Goal: Find contact information: Find contact information

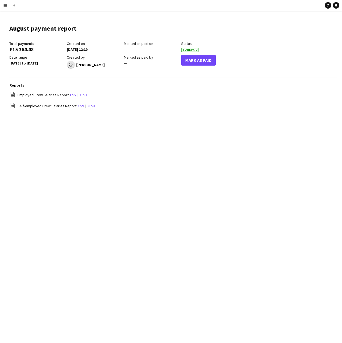
click at [9, 1] on button "Menu" at bounding box center [5, 5] width 11 height 11
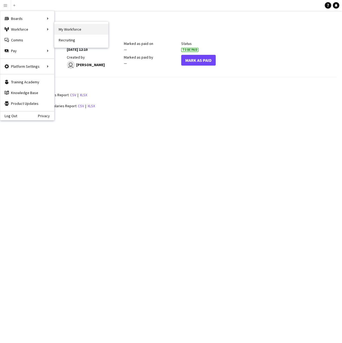
click at [57, 30] on link "My Workforce" at bounding box center [81, 29] width 54 height 11
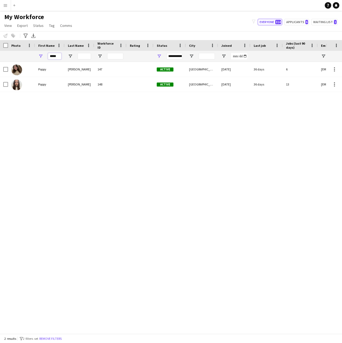
click at [57, 55] on input "*****" at bounding box center [54, 56] width 13 height 6
type input "*"
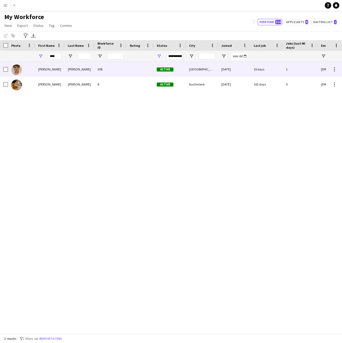
click at [55, 66] on div "[PERSON_NAME]" at bounding box center [50, 69] width 30 height 15
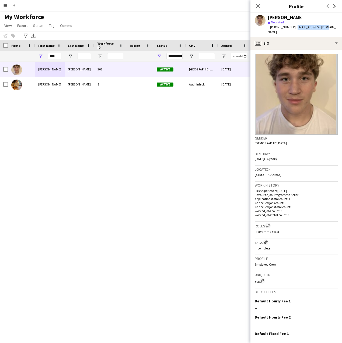
drag, startPoint x: 323, startPoint y: 28, endPoint x: 293, endPoint y: 29, distance: 30.2
click at [293, 29] on div "[PERSON_NAME] star Not rated t. [PHONE_NUMBER] | [EMAIL_ADDRESS][DOMAIN_NAME]" at bounding box center [295, 25] width 91 height 24
copy span "[EMAIL_ADDRESS][DOMAIN_NAME]"
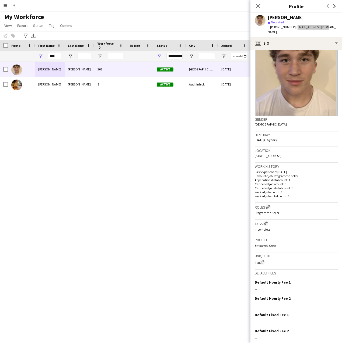
scroll to position [40, 0]
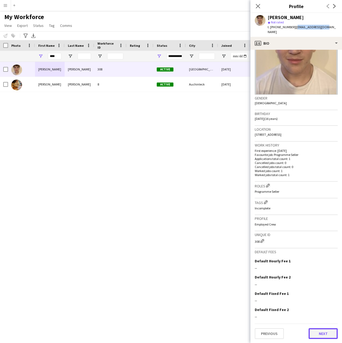
click at [317, 334] on button "Next" at bounding box center [322, 333] width 29 height 11
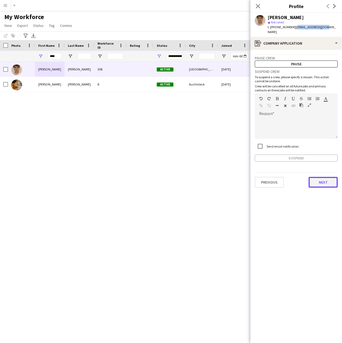
click at [319, 181] on button "Next" at bounding box center [322, 182] width 29 height 11
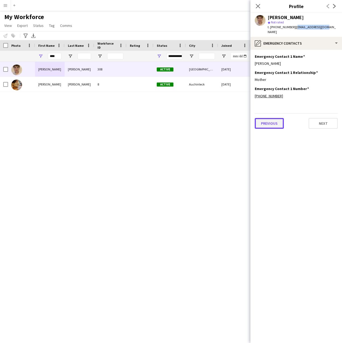
click at [272, 120] on button "Previous" at bounding box center [268, 123] width 29 height 11
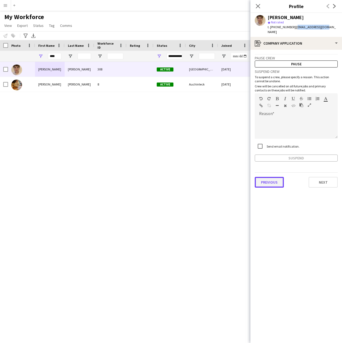
click at [270, 179] on button "Previous" at bounding box center [268, 182] width 29 height 11
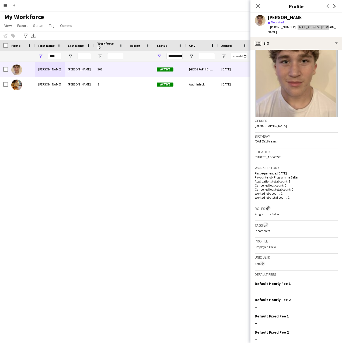
scroll to position [27, 0]
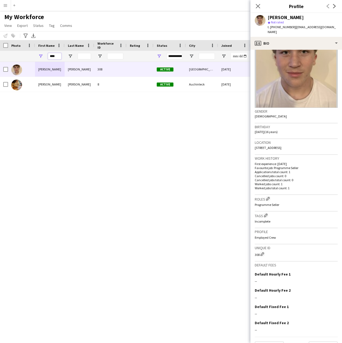
click at [57, 56] on input "****" at bounding box center [54, 56] width 13 height 6
type input "*"
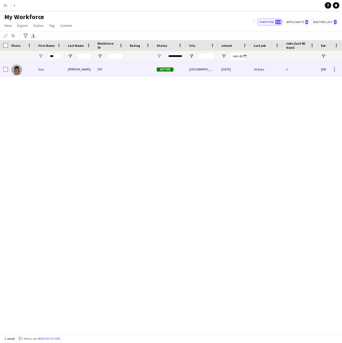
click at [81, 64] on div "[PERSON_NAME]" at bounding box center [80, 69] width 30 height 15
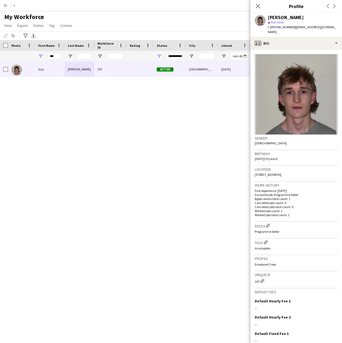
drag, startPoint x: 335, startPoint y: 29, endPoint x: 293, endPoint y: 29, distance: 42.0
click at [293, 29] on div "t. [PHONE_NUMBER] | [EMAIL_ADDRESS][DOMAIN_NAME]" at bounding box center [302, 30] width 70 height 10
copy span "[EMAIL_ADDRESS][DOMAIN_NAME]"
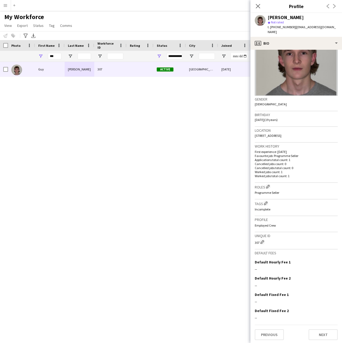
scroll to position [40, 0]
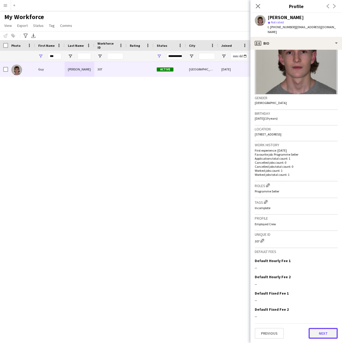
click at [308, 336] on button "Next" at bounding box center [322, 333] width 29 height 11
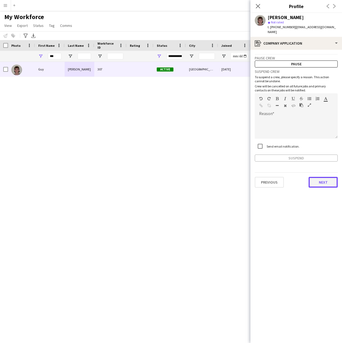
click at [321, 183] on button "Next" at bounding box center [322, 182] width 29 height 11
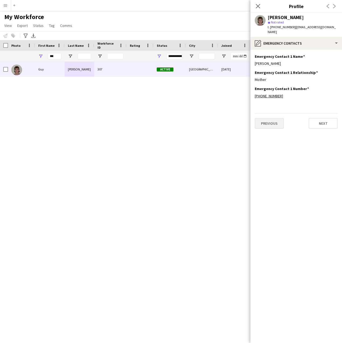
click at [267, 129] on app-section-data-types "Emergency Contact 1 Name Edit this field [PERSON_NAME] Emergency Contact 1 Rela…" at bounding box center [295, 196] width 91 height 293
click at [267, 123] on button "Previous" at bounding box center [268, 123] width 29 height 11
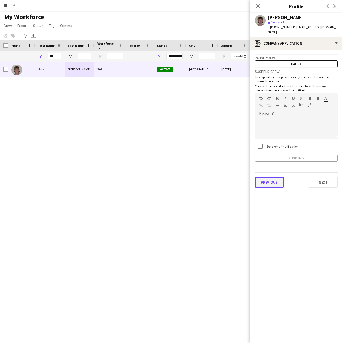
click at [275, 183] on button "Previous" at bounding box center [268, 182] width 29 height 11
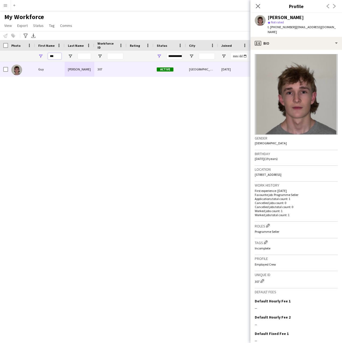
drag, startPoint x: 56, startPoint y: 56, endPoint x: 44, endPoint y: 56, distance: 12.6
click at [44, 56] on div "***" at bounding box center [50, 56] width 30 height 11
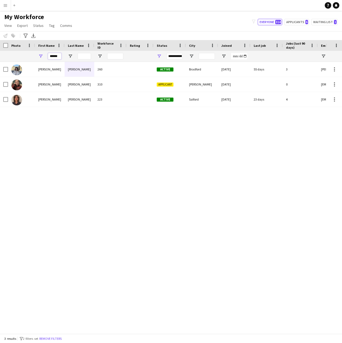
type input "******"
click at [46, 121] on div "[PERSON_NAME] 260 Active Bradford [DATE] 55 days 3 [PERSON_NAME][EMAIL_ADDRESS]…" at bounding box center [162, 196] width 325 height 268
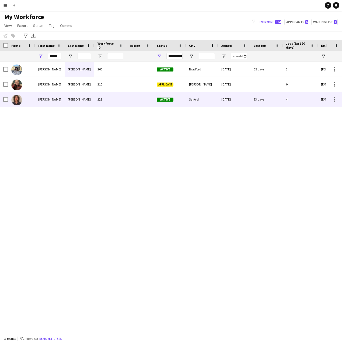
click at [43, 96] on div "[PERSON_NAME]" at bounding box center [50, 99] width 30 height 15
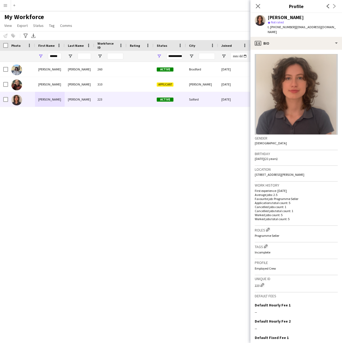
drag, startPoint x: 336, startPoint y: 27, endPoint x: 293, endPoint y: 29, distance: 42.8
click at [293, 29] on div "t. [PHONE_NUMBER] | [EMAIL_ADDRESS][DOMAIN_NAME]" at bounding box center [302, 30] width 70 height 10
copy span "[EMAIL_ADDRESS][DOMAIN_NAME]"
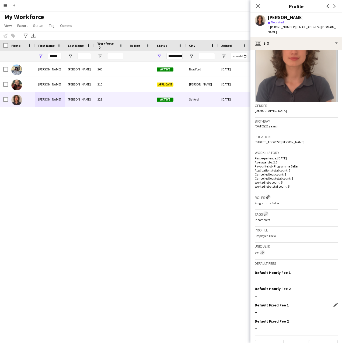
scroll to position [44, 0]
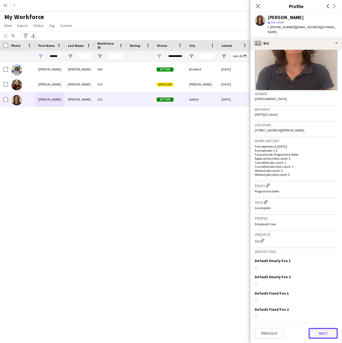
click at [322, 333] on button "Next" at bounding box center [322, 333] width 29 height 11
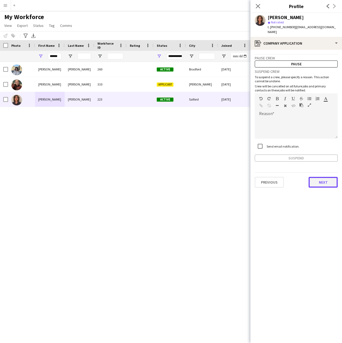
click at [326, 182] on button "Next" at bounding box center [322, 182] width 29 height 11
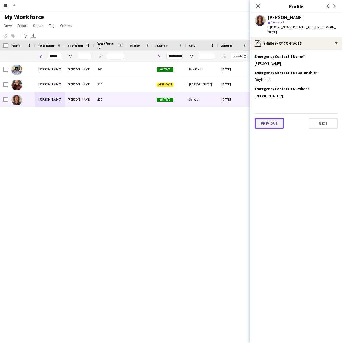
click at [268, 124] on button "Previous" at bounding box center [268, 123] width 29 height 11
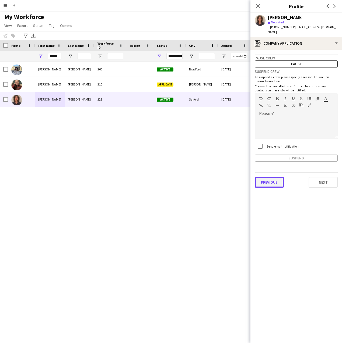
click at [277, 183] on button "Previous" at bounding box center [268, 182] width 29 height 11
